Goal: Use online tool/utility: Utilize a website feature to perform a specific function

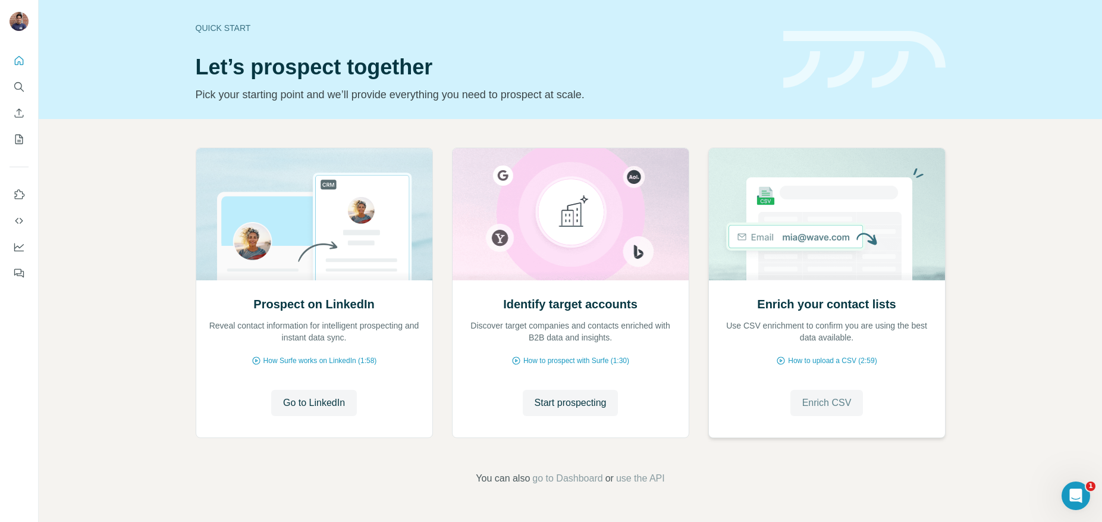
click at [820, 404] on span "Enrich CSV" at bounding box center [827, 403] width 49 height 14
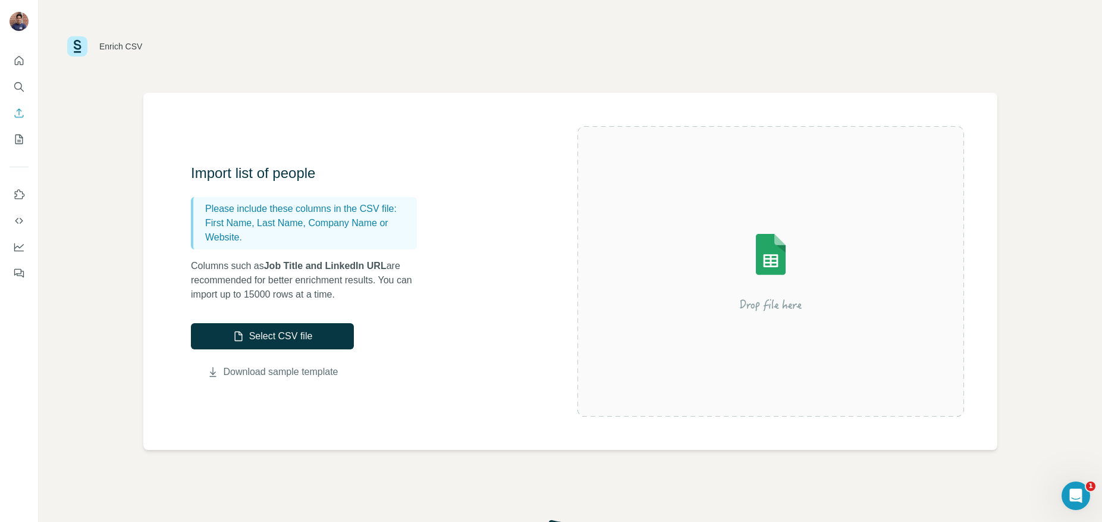
click at [263, 372] on link "Download sample template" at bounding box center [281, 372] width 115 height 14
click at [761, 247] on img at bounding box center [771, 271] width 214 height 143
click at [253, 331] on button "Select CSV file" at bounding box center [272, 336] width 163 height 26
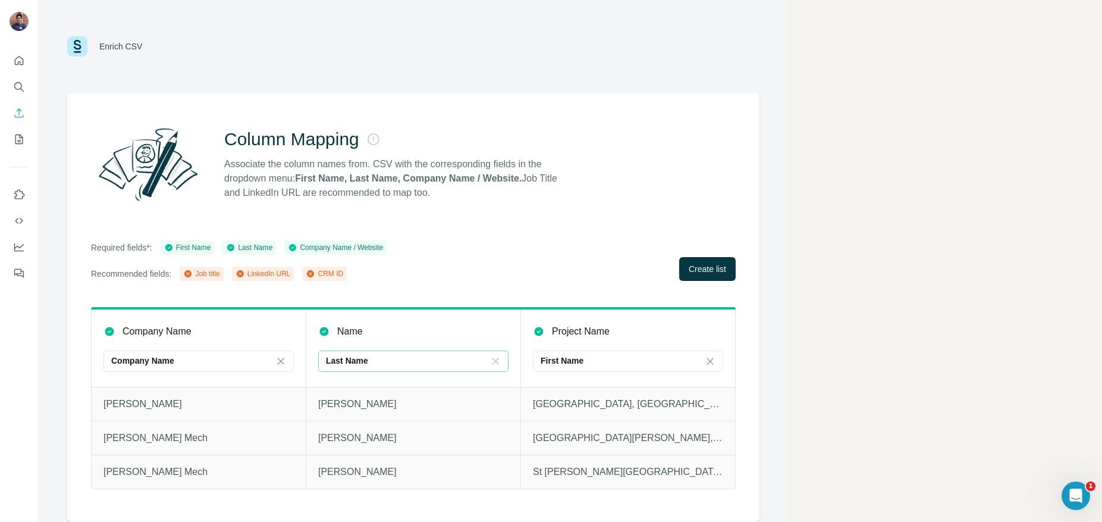
click at [497, 361] on icon at bounding box center [496, 361] width 12 height 12
click at [794, 333] on main "Enrich CSV Column Mapping Associate the column names from. CSV with the corresp…" at bounding box center [571, 261] width 1064 height 522
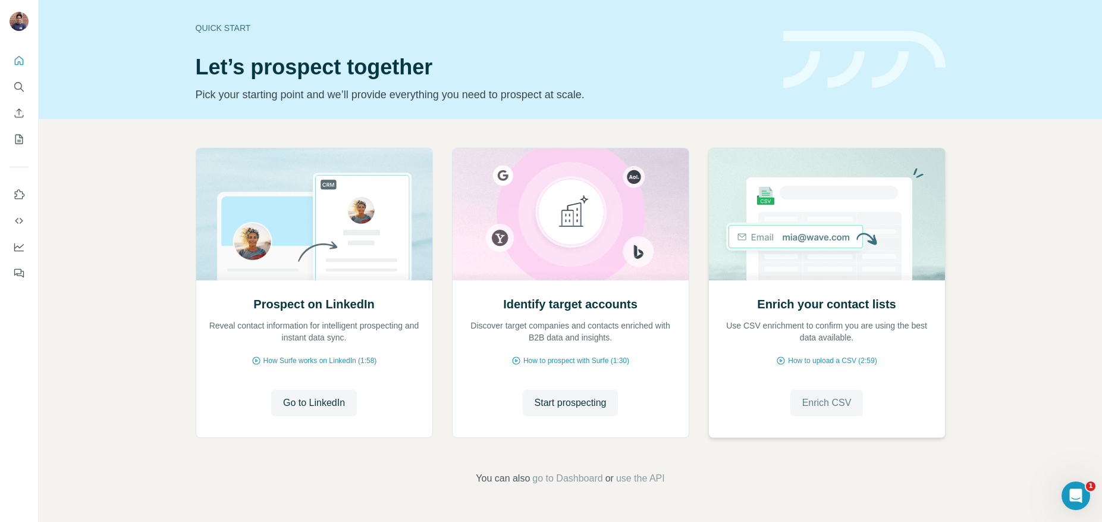
click at [823, 406] on span "Enrich CSV" at bounding box center [827, 403] width 49 height 14
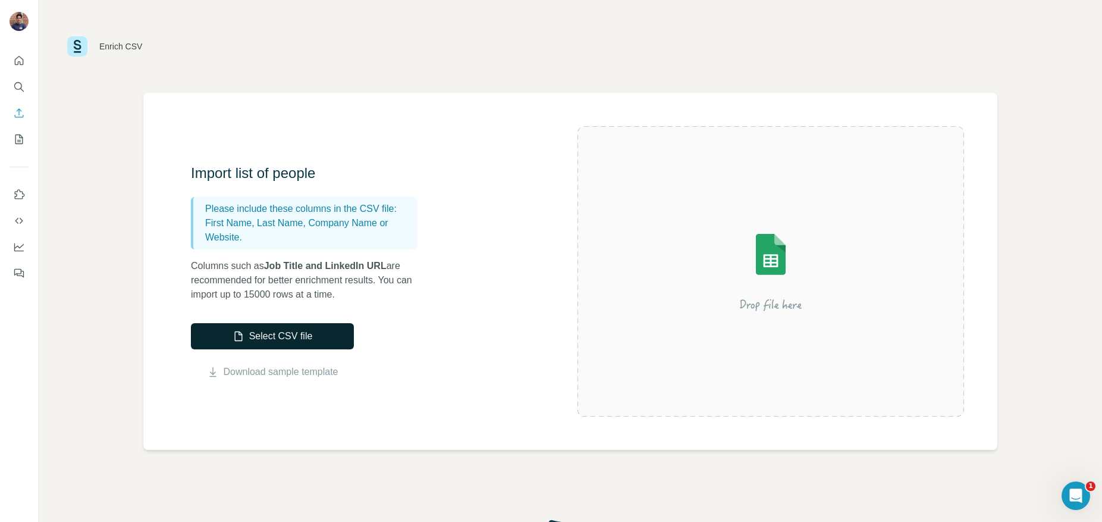
click at [259, 331] on button "Select CSV file" at bounding box center [272, 336] width 163 height 26
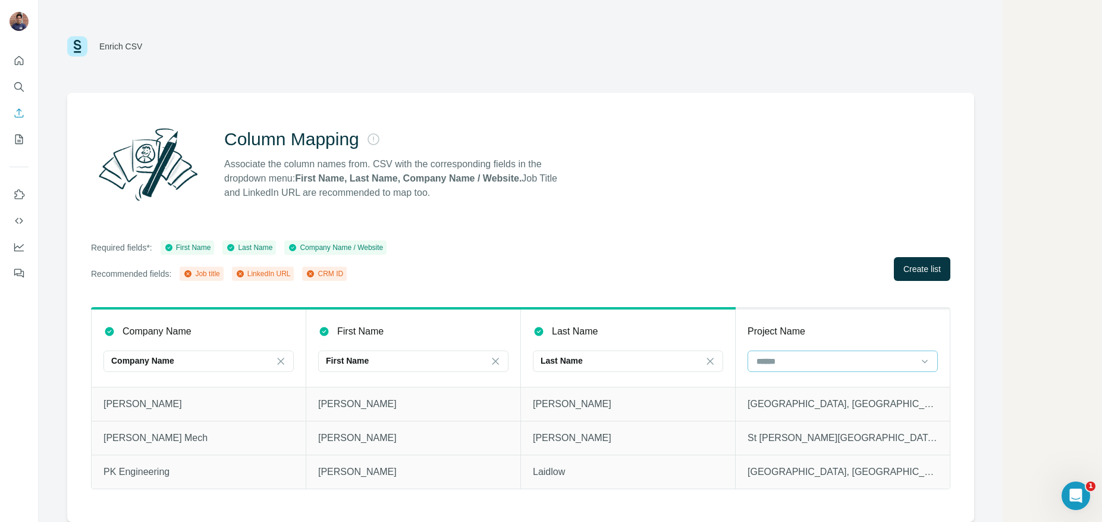
click at [904, 363] on input at bounding box center [836, 361] width 161 height 13
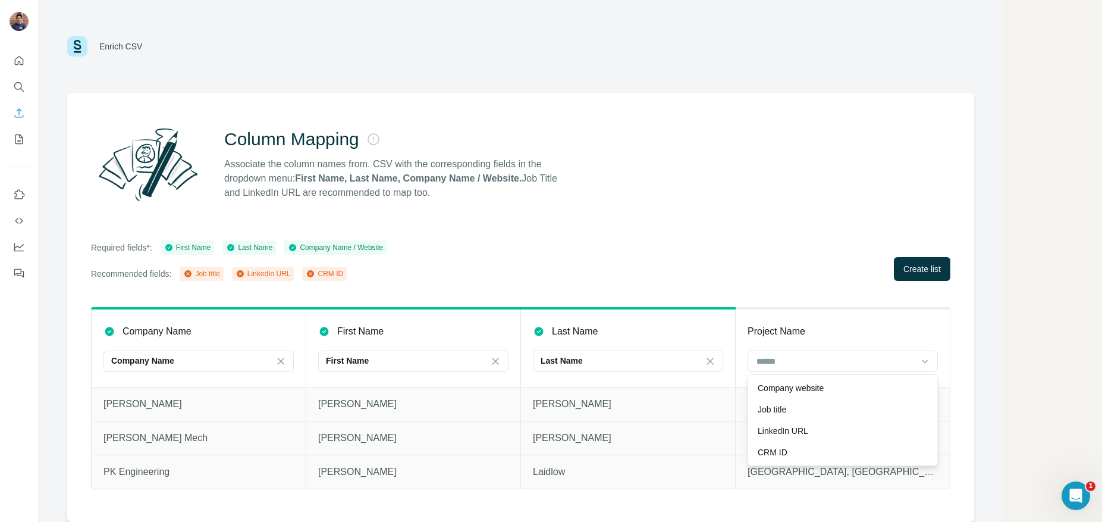
click at [1014, 296] on main "Enrich CSV Column Mapping Associate the column names from. CSV with the corresp…" at bounding box center [571, 261] width 1064 height 522
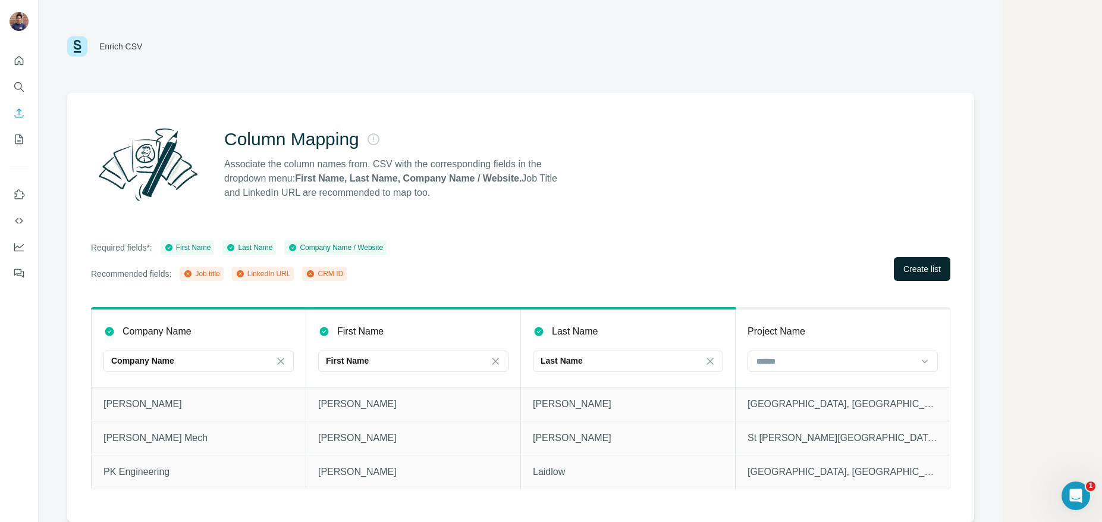
click at [919, 266] on span "Create list" at bounding box center [922, 269] width 37 height 12
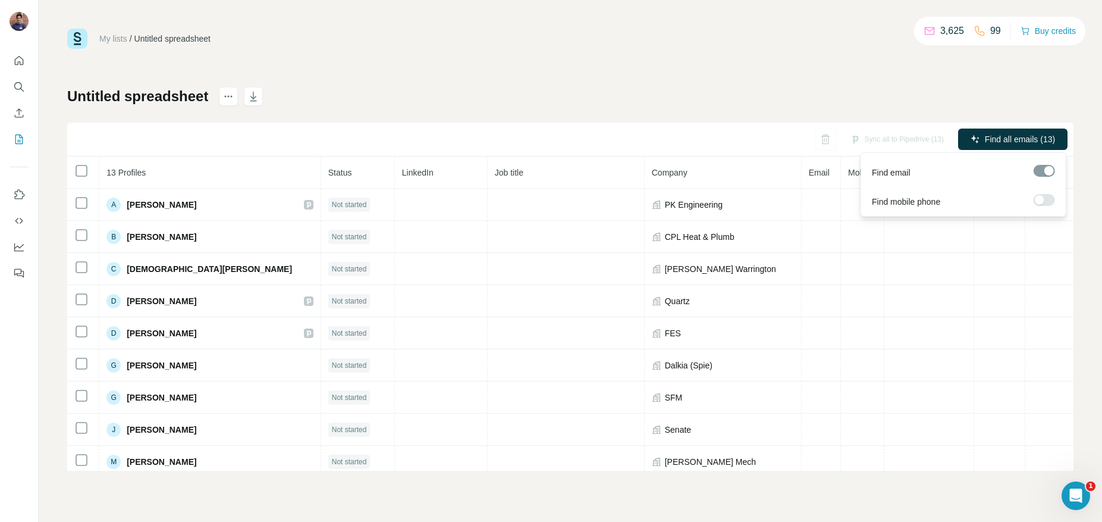
click at [1040, 202] on div at bounding box center [1040, 200] width 10 height 10
click at [1040, 140] on span "Find all emails & mobiles (13)" at bounding box center [999, 139] width 109 height 12
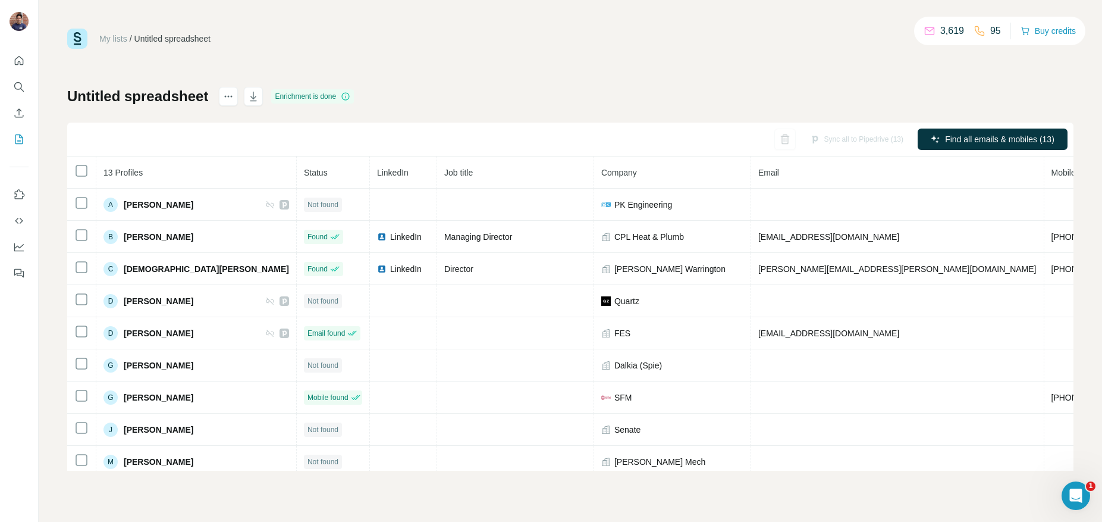
click at [638, 87] on div "Untitled spreadsheet Enrichment is done Sync all to Pipedrive (13) Find all ema…" at bounding box center [570, 279] width 1007 height 384
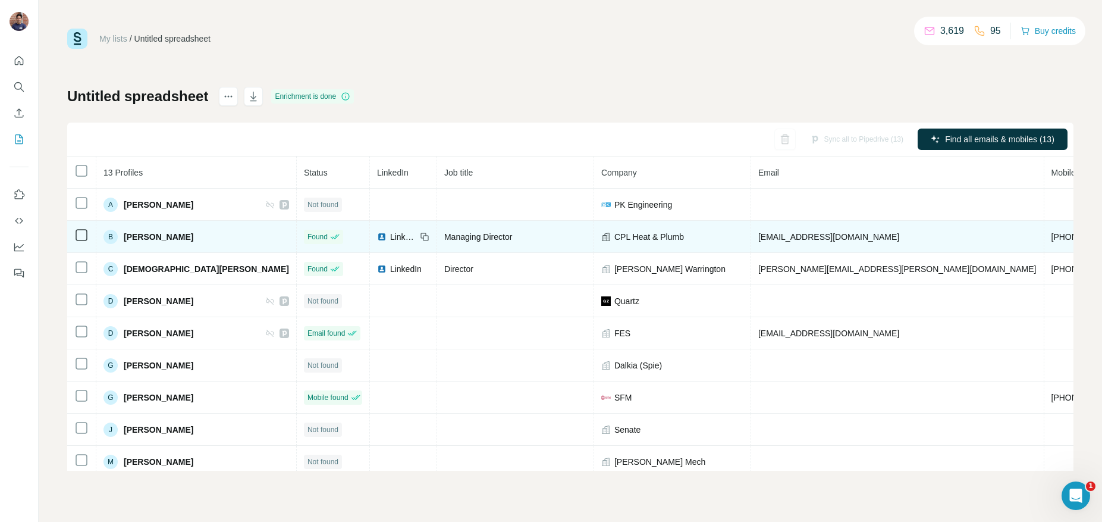
scroll to position [1, 0]
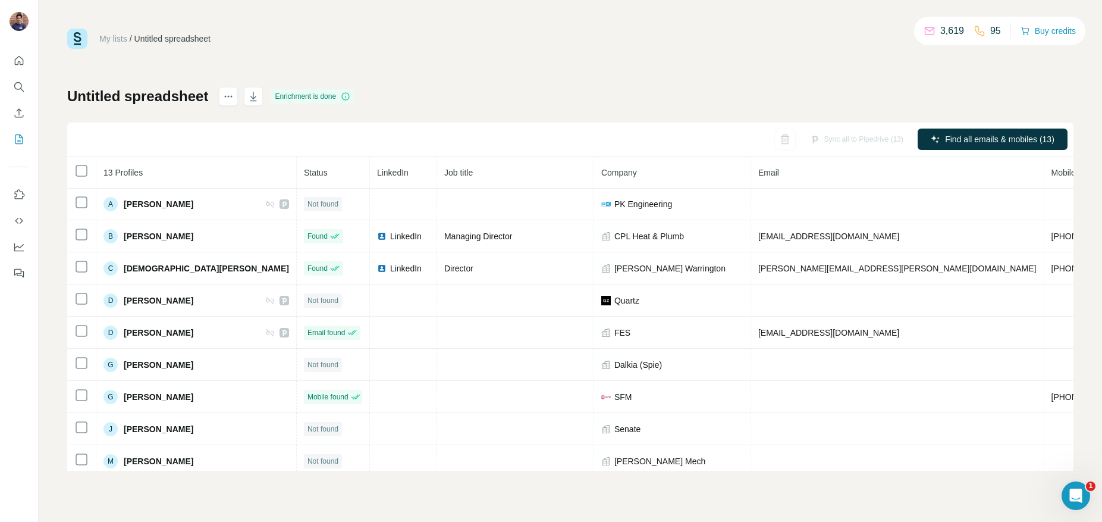
click at [715, 108] on div "Untitled spreadsheet Enrichment is done Sync all to Pipedrive (13) Find all ema…" at bounding box center [570, 279] width 1007 height 384
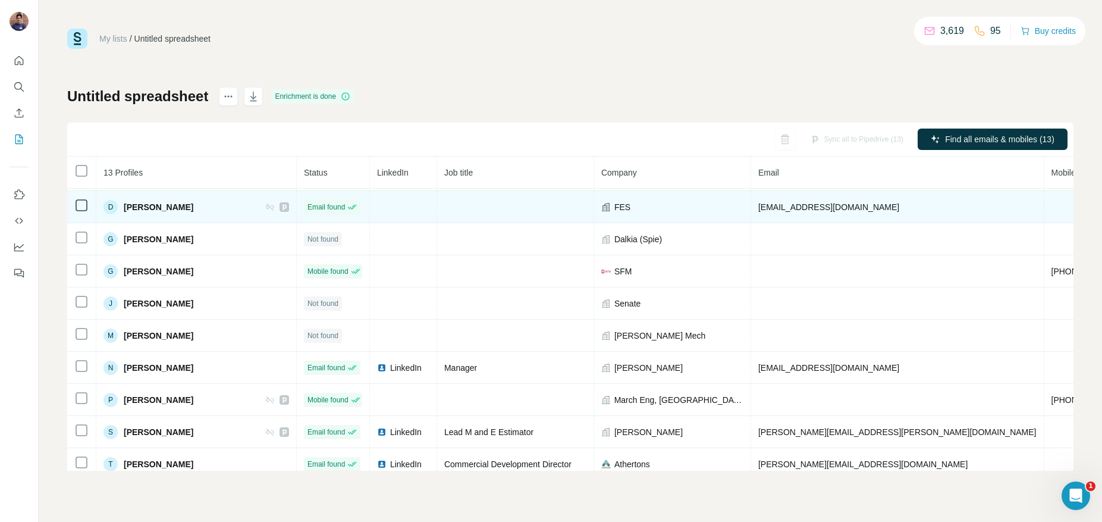
scroll to position [136, 0]
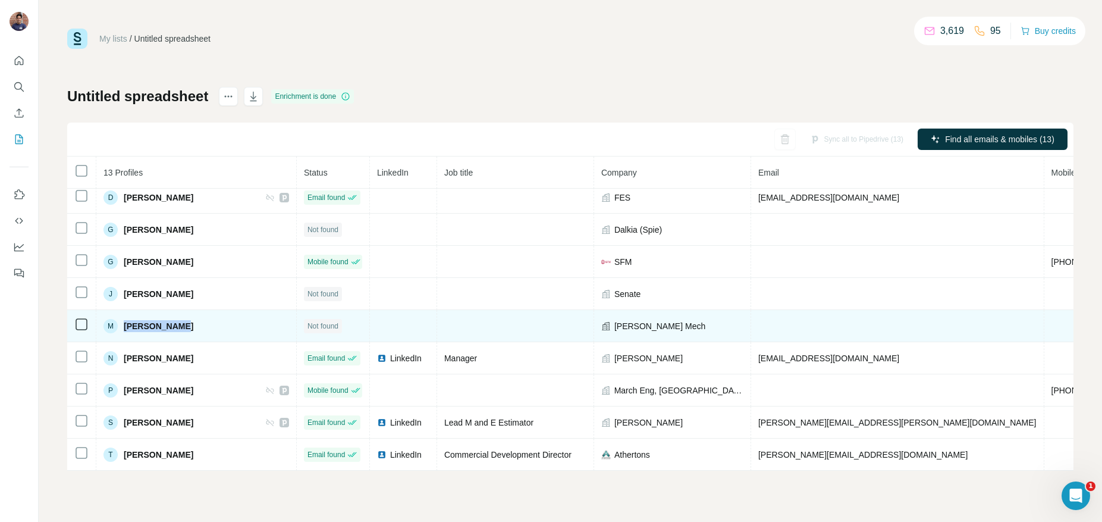
drag, startPoint x: 186, startPoint y: 328, endPoint x: 126, endPoint y: 328, distance: 59.5
click at [126, 328] on div "M Mike McGrath" at bounding box center [197, 326] width 186 height 14
copy span "Mike McGrath"
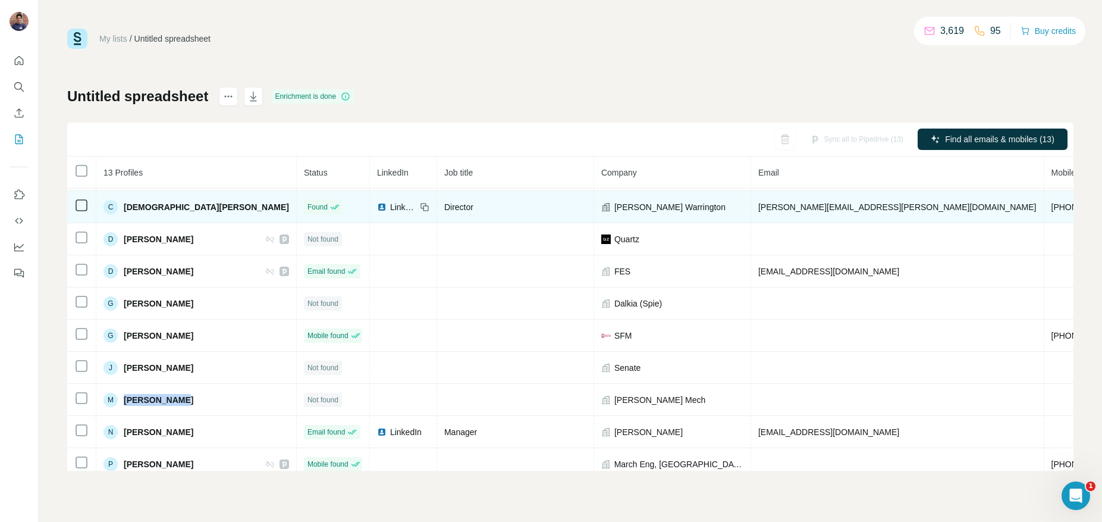
scroll to position [0, 0]
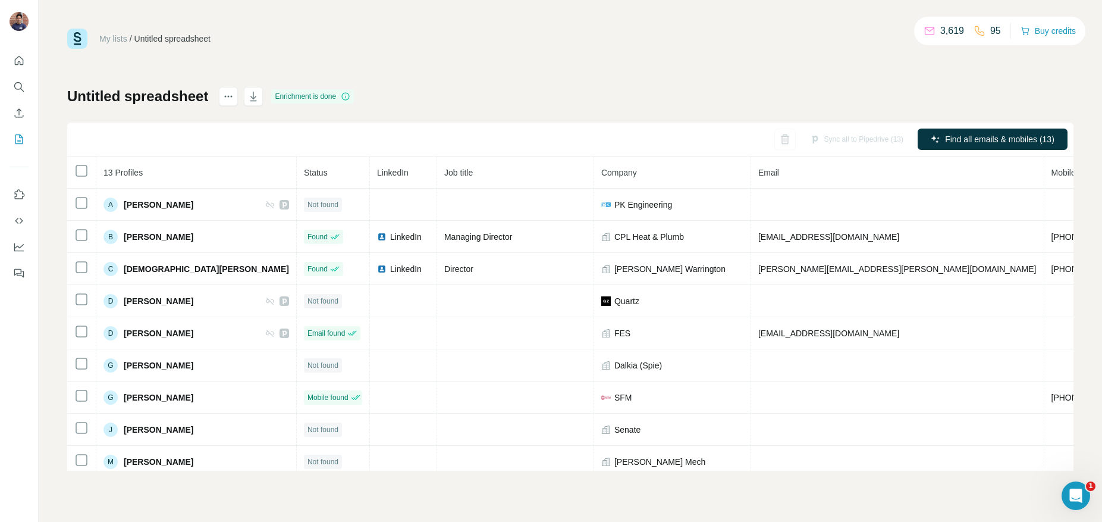
click at [572, 96] on div "Untitled spreadsheet Enrichment is done Sync all to Pipedrive (13) Find all ema…" at bounding box center [570, 279] width 1007 height 384
click at [516, 95] on div "Untitled spreadsheet Enrichment is done Sync all to Pipedrive (13) Find all ema…" at bounding box center [570, 279] width 1007 height 384
click at [841, 140] on div "Sync to Pipedrive (7)" at bounding box center [863, 139] width 97 height 21
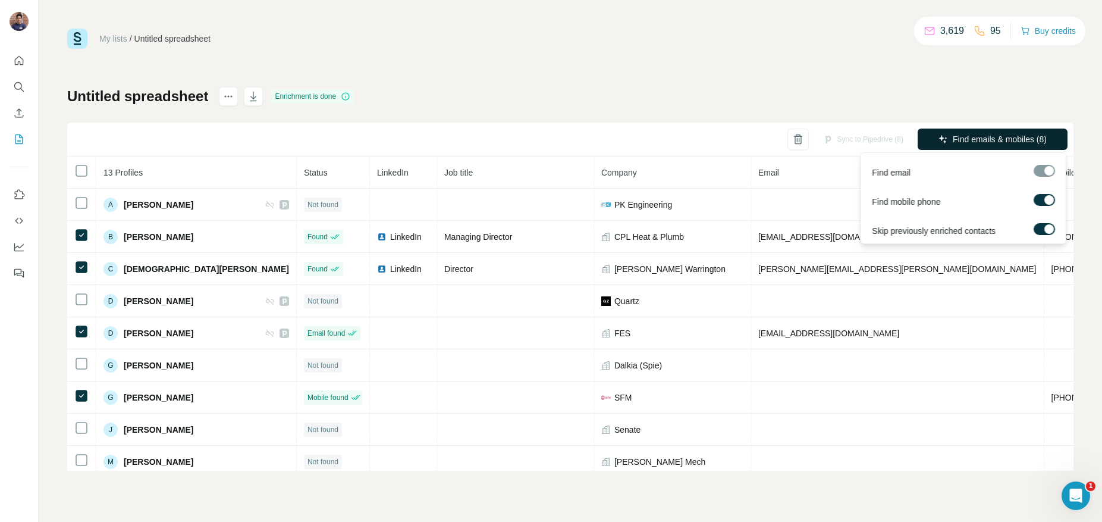
click at [1001, 135] on span "Find emails & mobiles (8)" at bounding box center [1000, 139] width 94 height 12
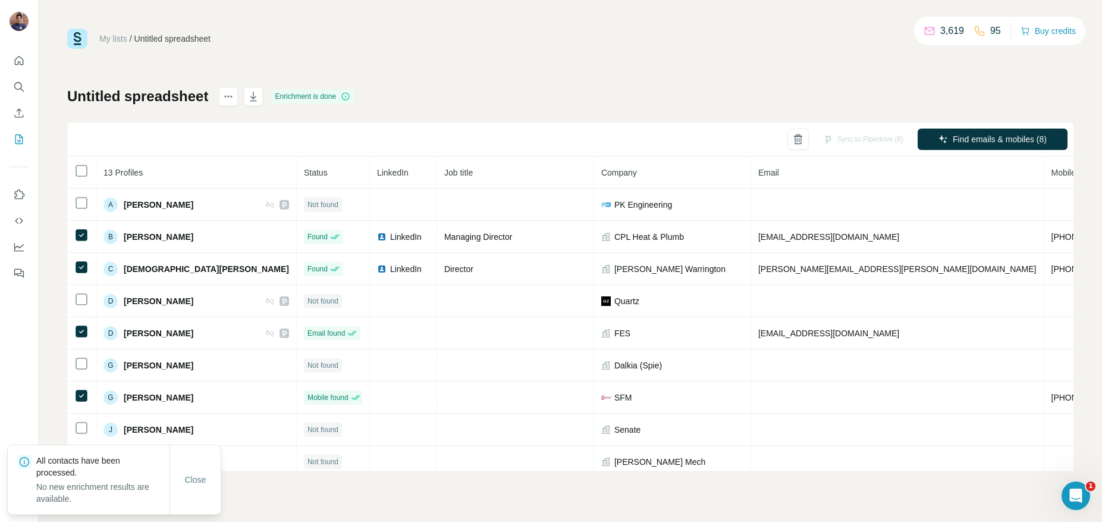
click at [854, 139] on div "Sync to Pipedrive (8)" at bounding box center [863, 139] width 97 height 21
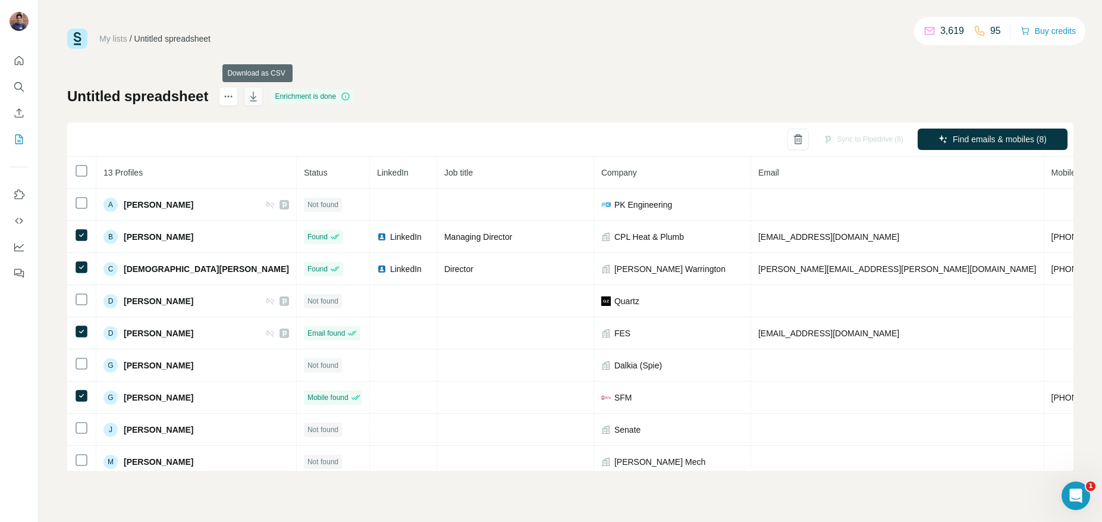
click at [259, 96] on icon "button" at bounding box center [253, 96] width 12 height 12
